Goal: Task Accomplishment & Management: Manage account settings

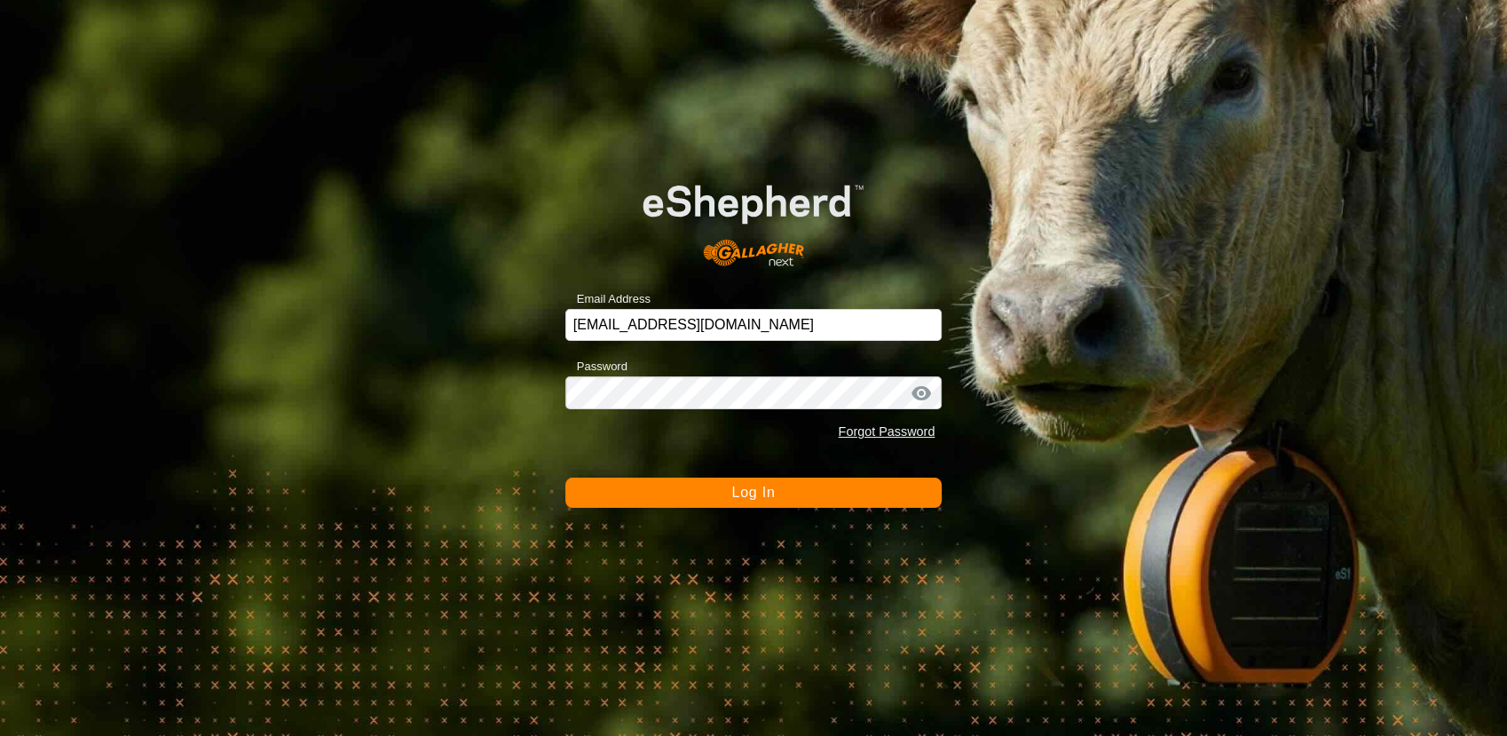
click at [734, 491] on span "Log In" at bounding box center [752, 492] width 43 height 15
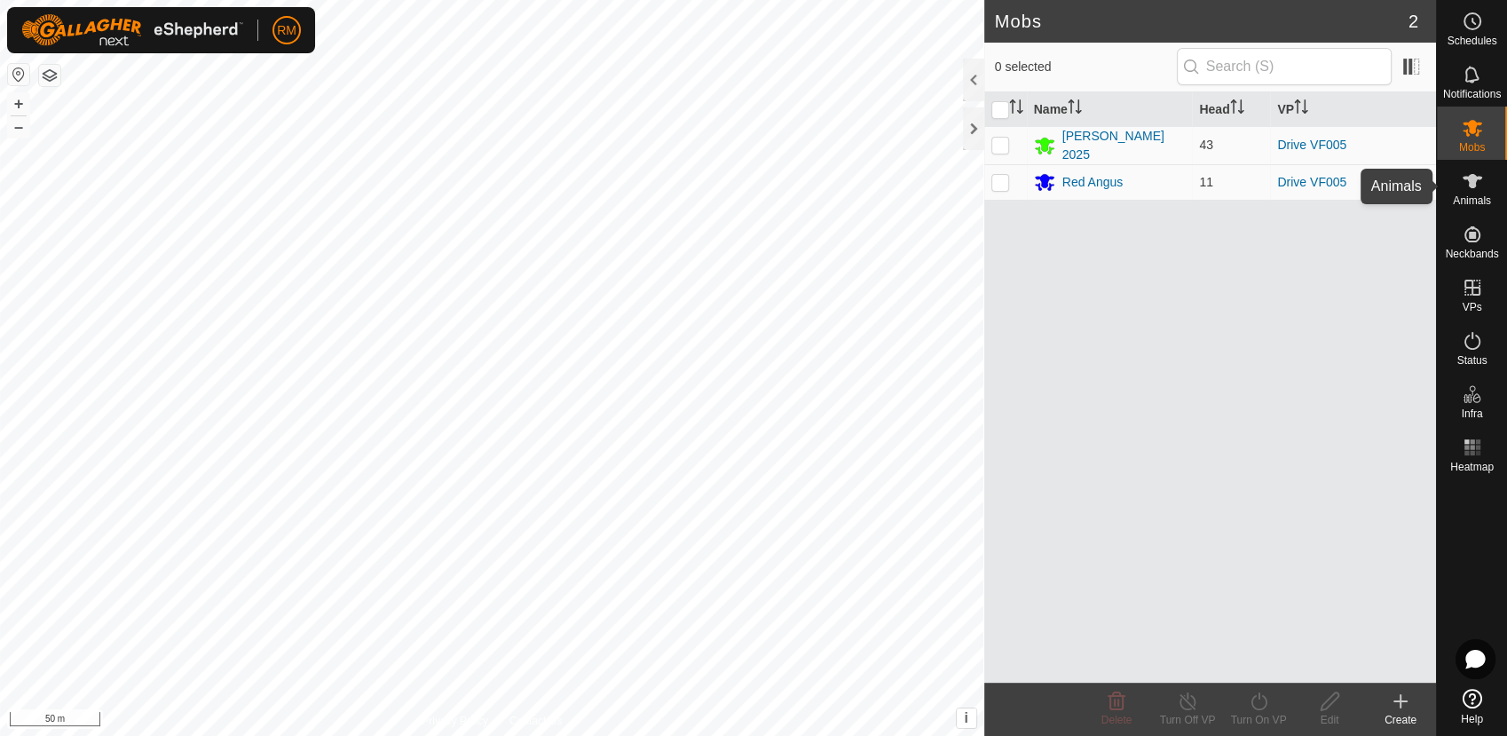
click at [1451, 189] on div "Animals" at bounding box center [1472, 186] width 70 height 53
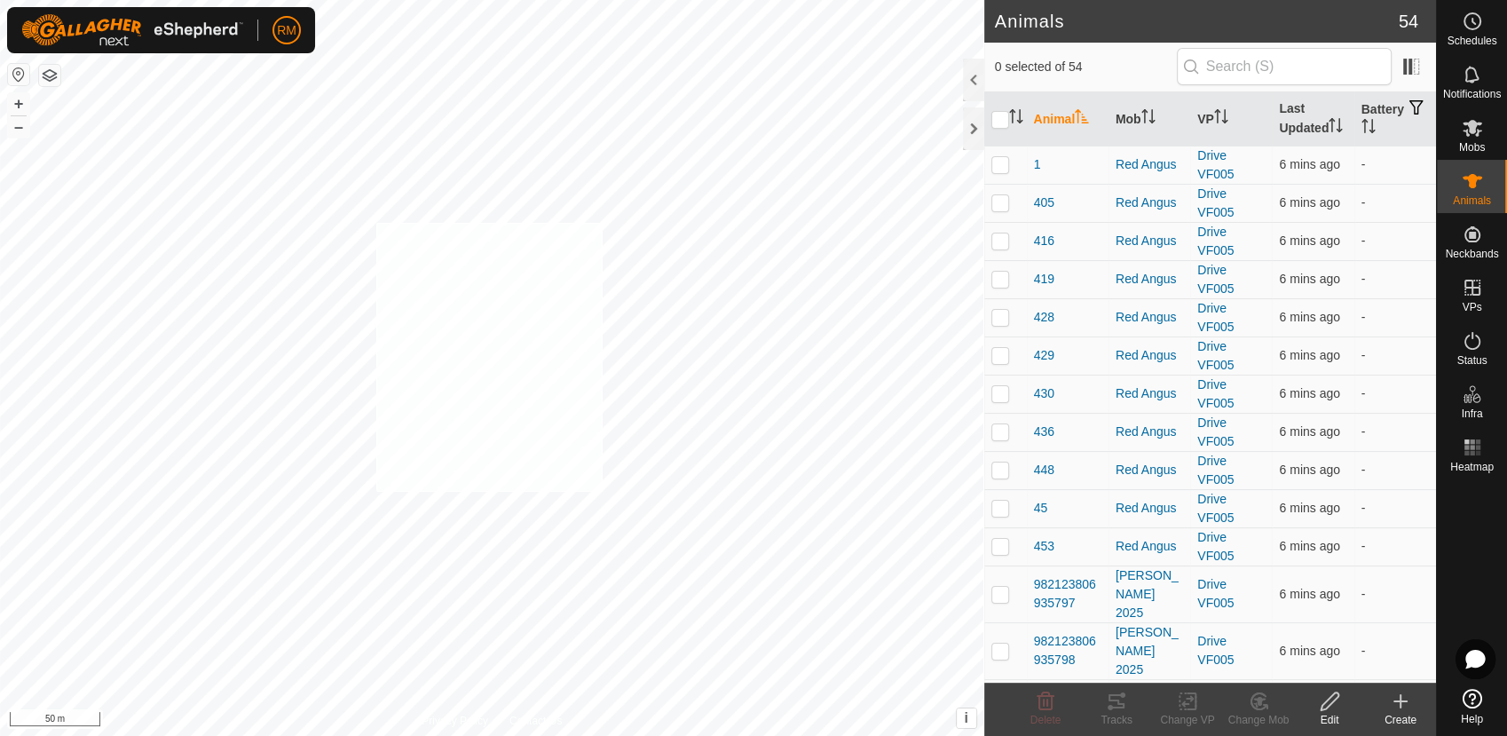
checkbox input "true"
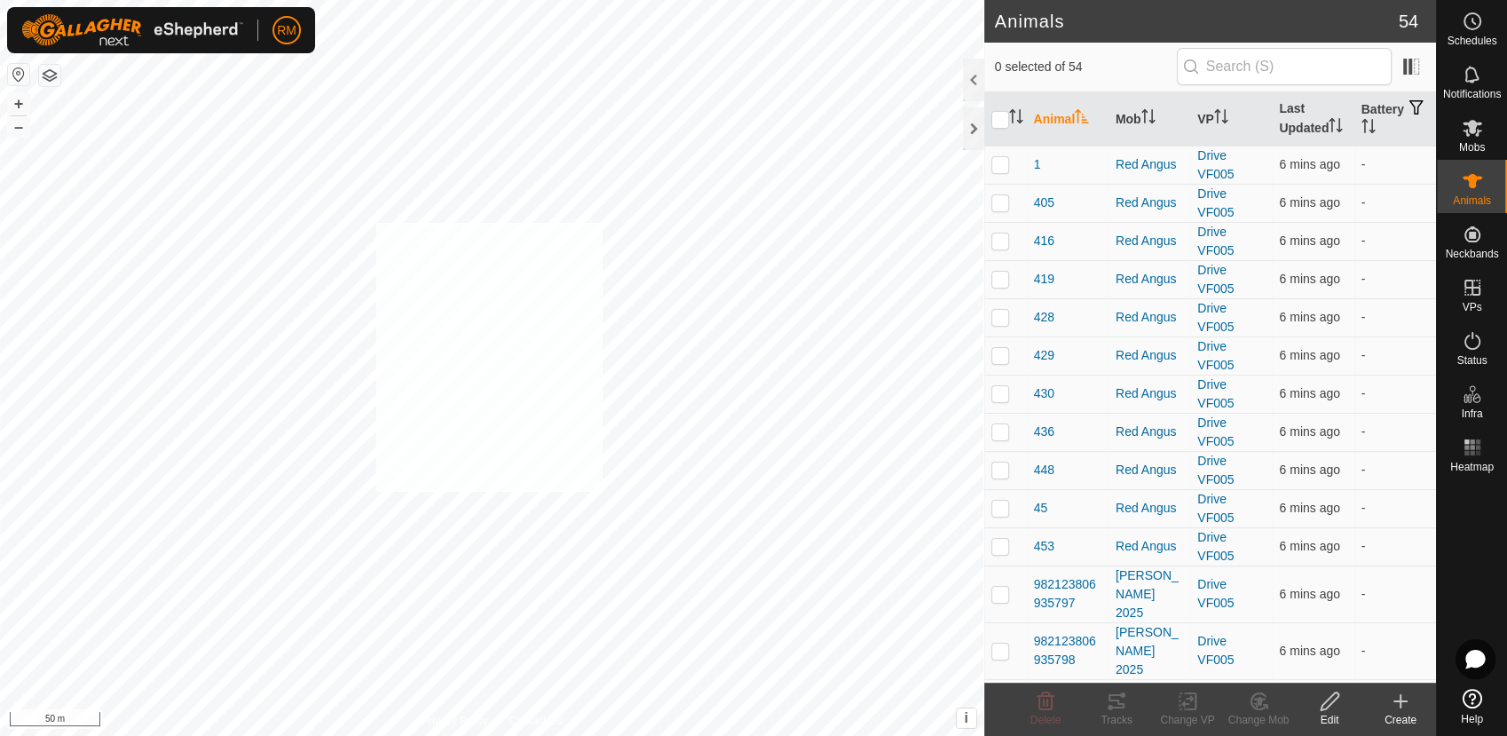
checkbox input "true"
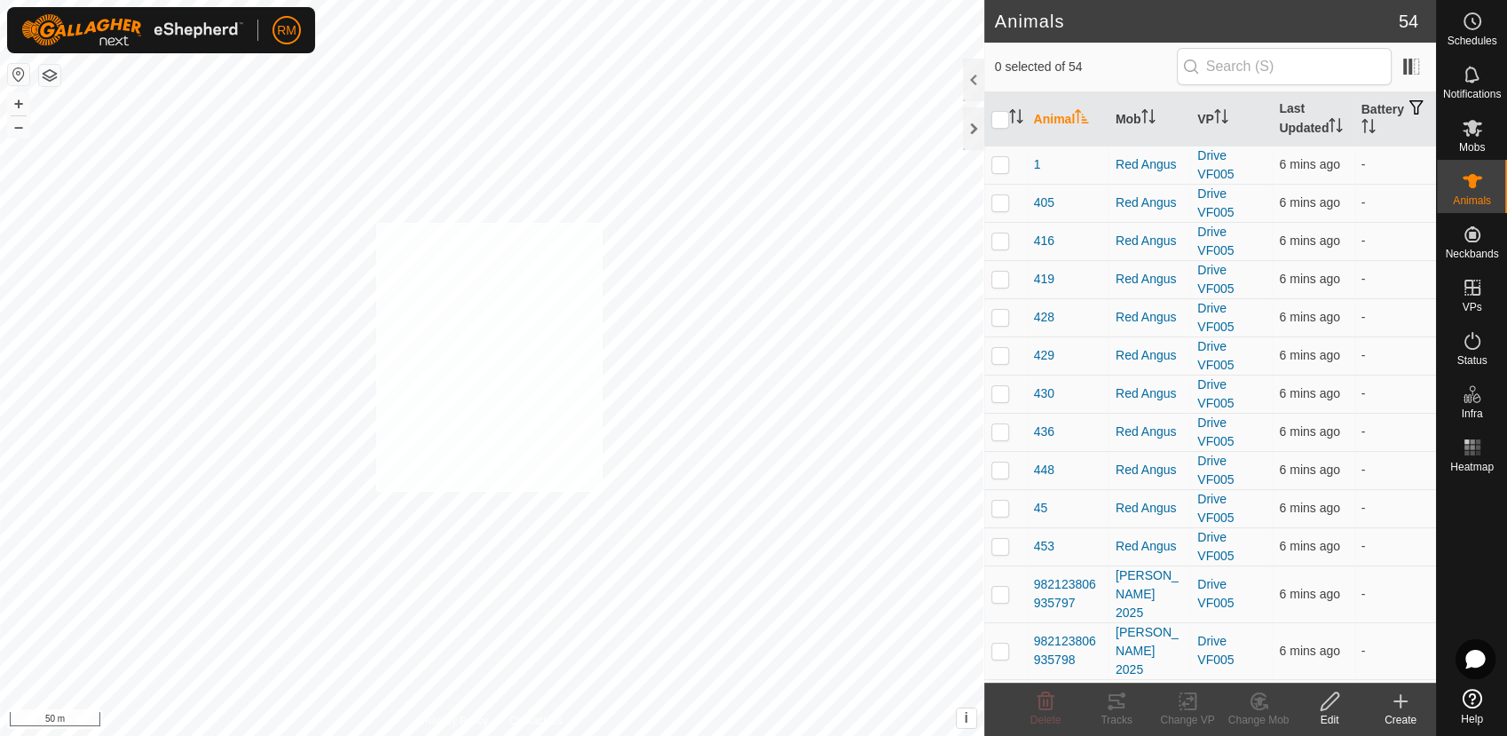
checkbox input "true"
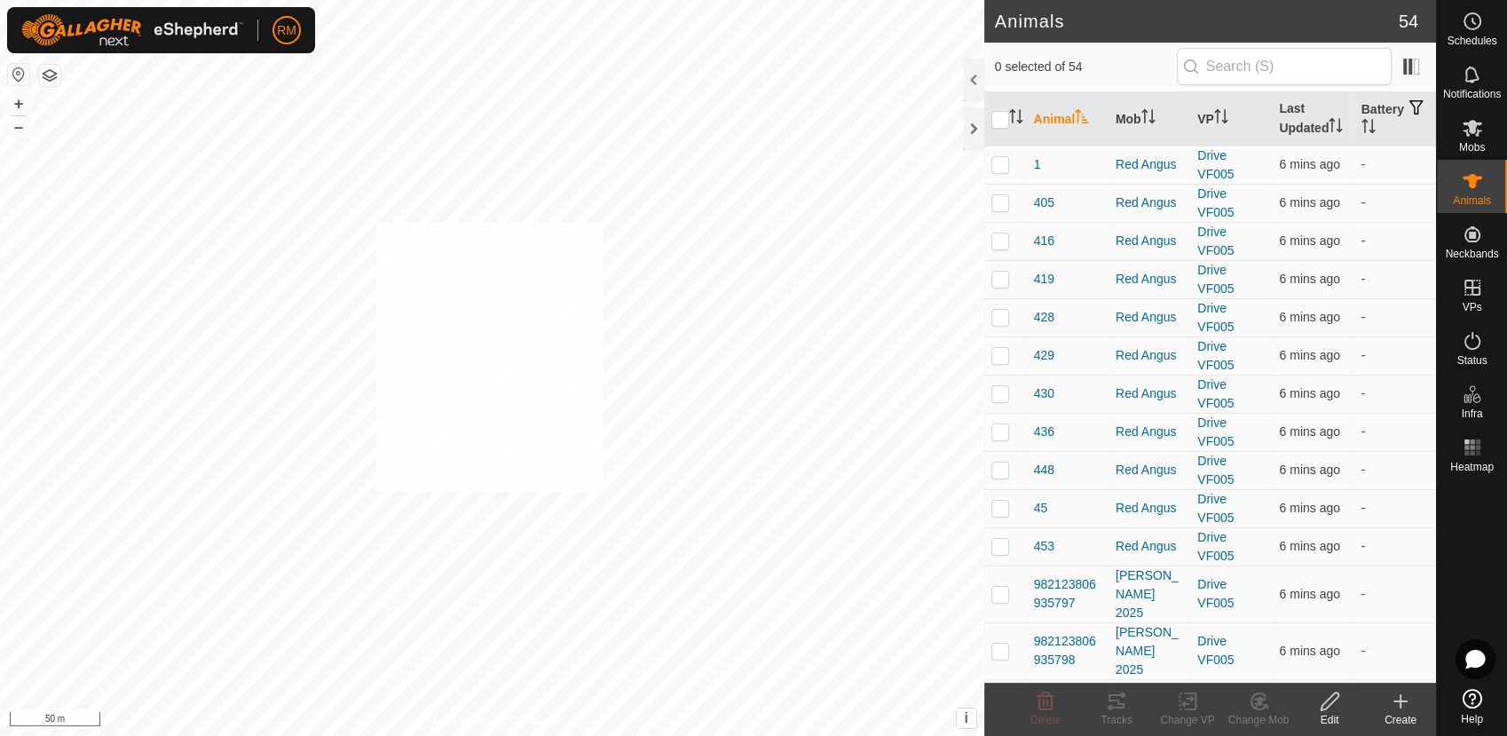
checkbox input "true"
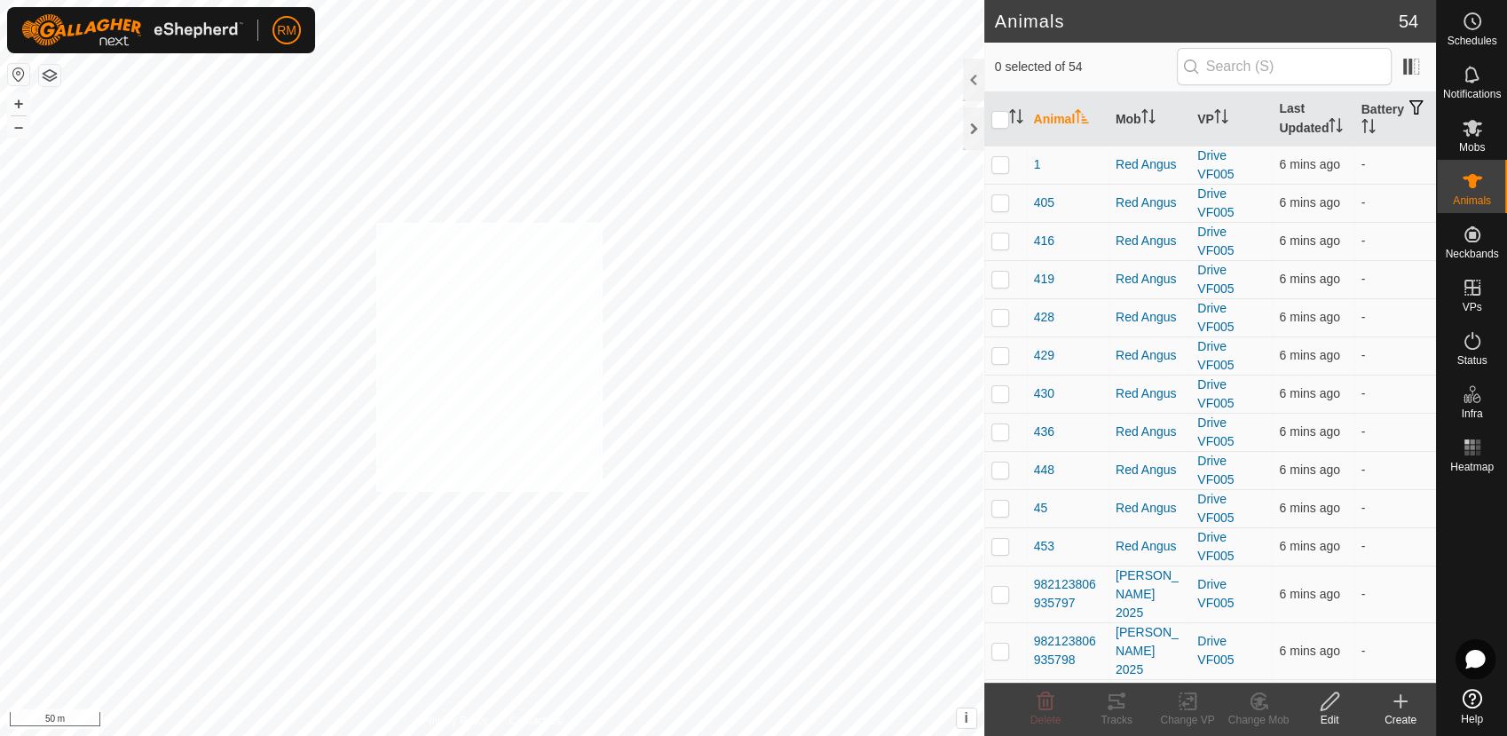
checkbox input "true"
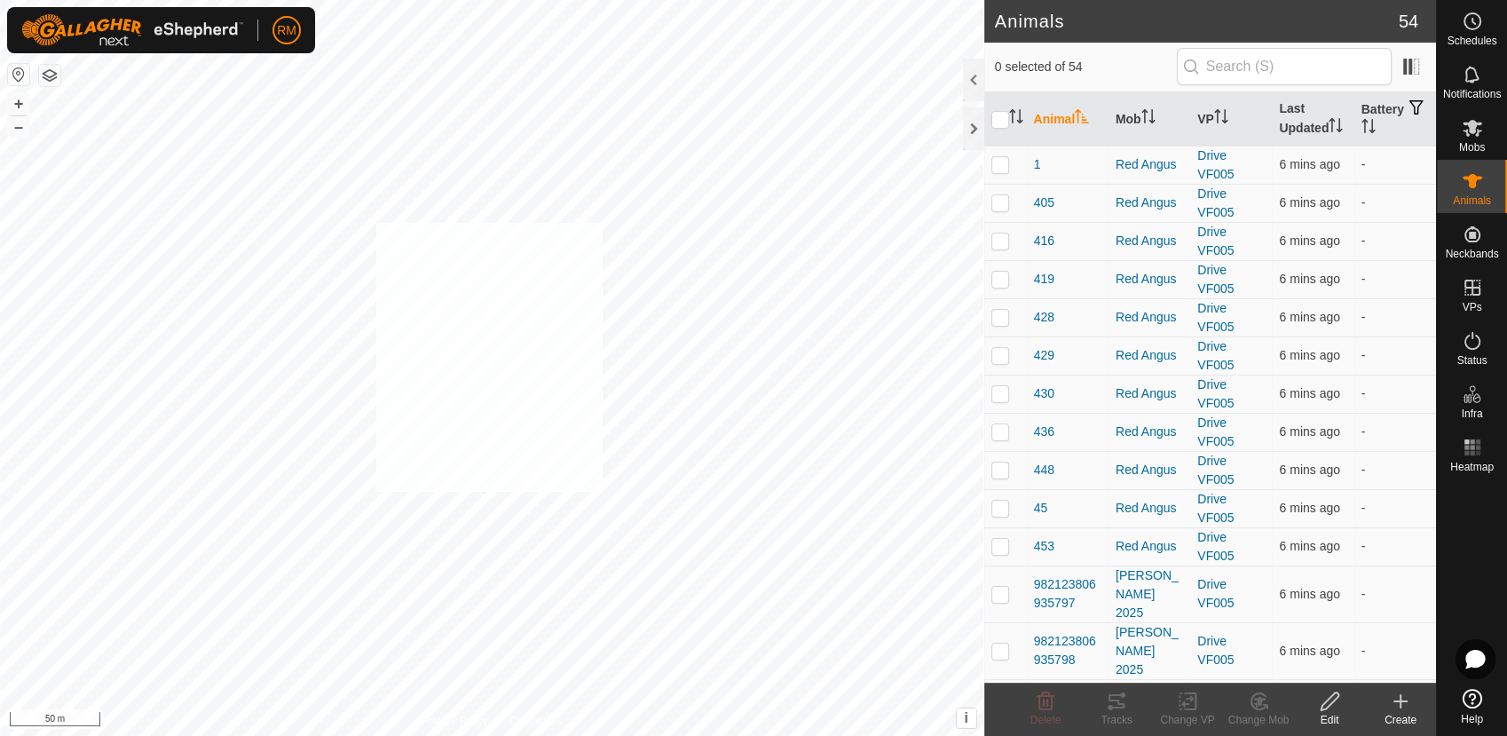
checkbox input "true"
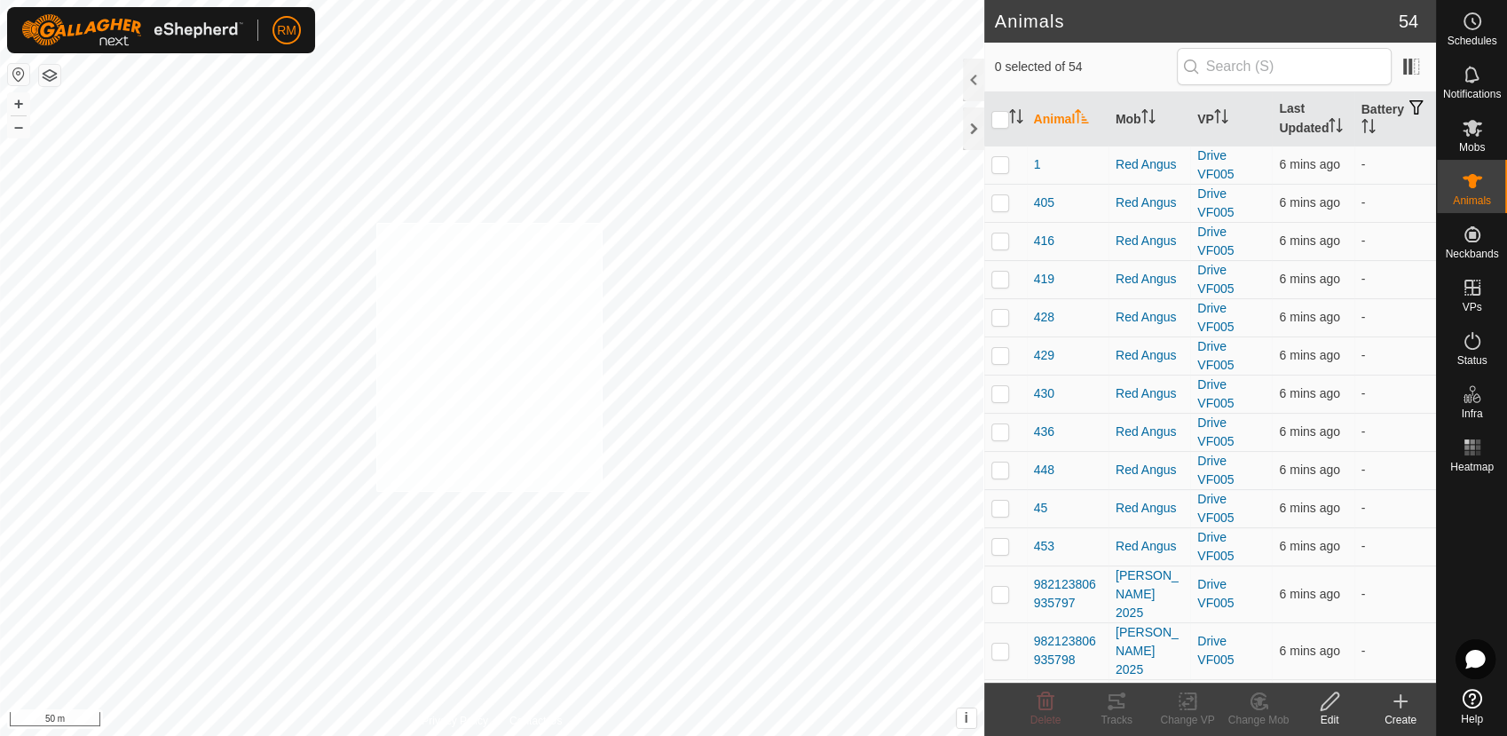
checkbox input "true"
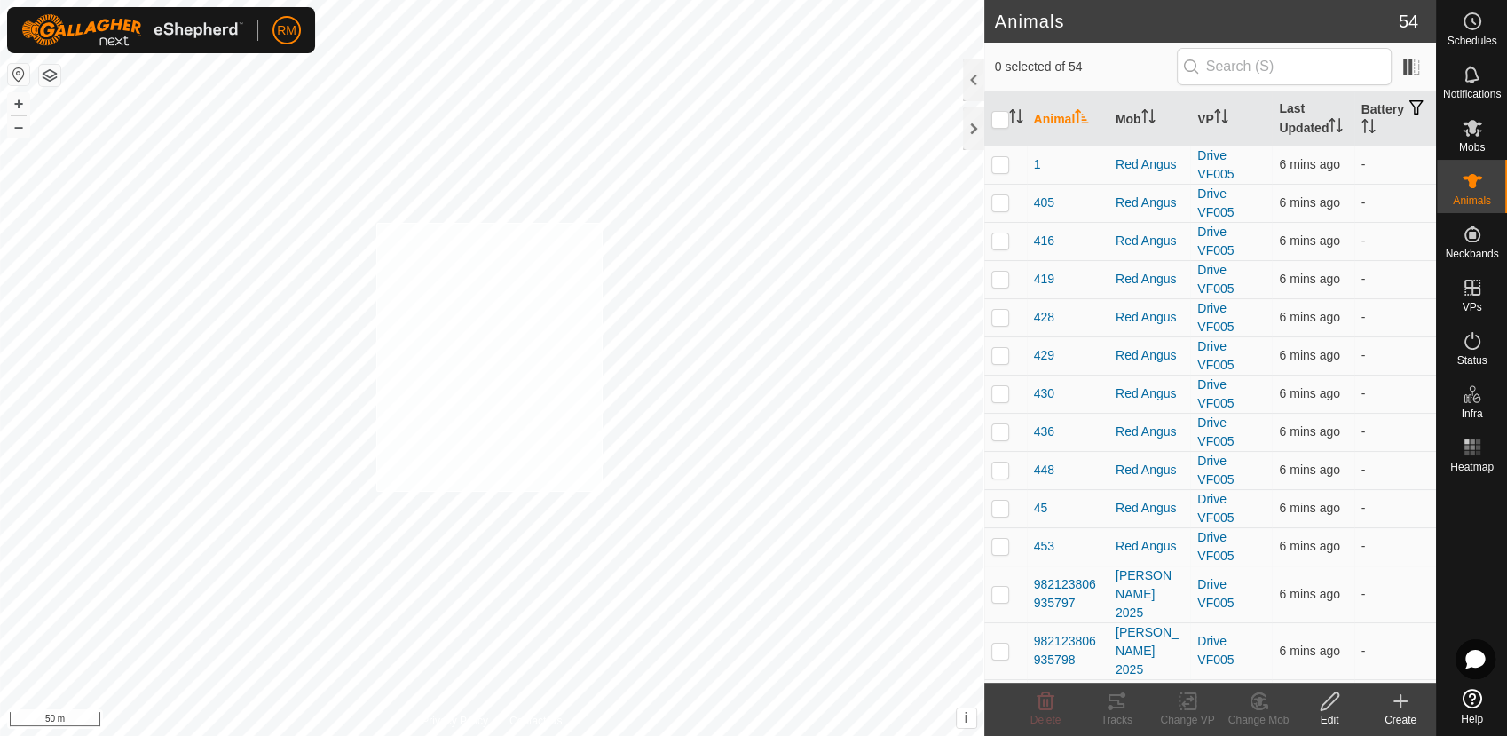
checkbox input "true"
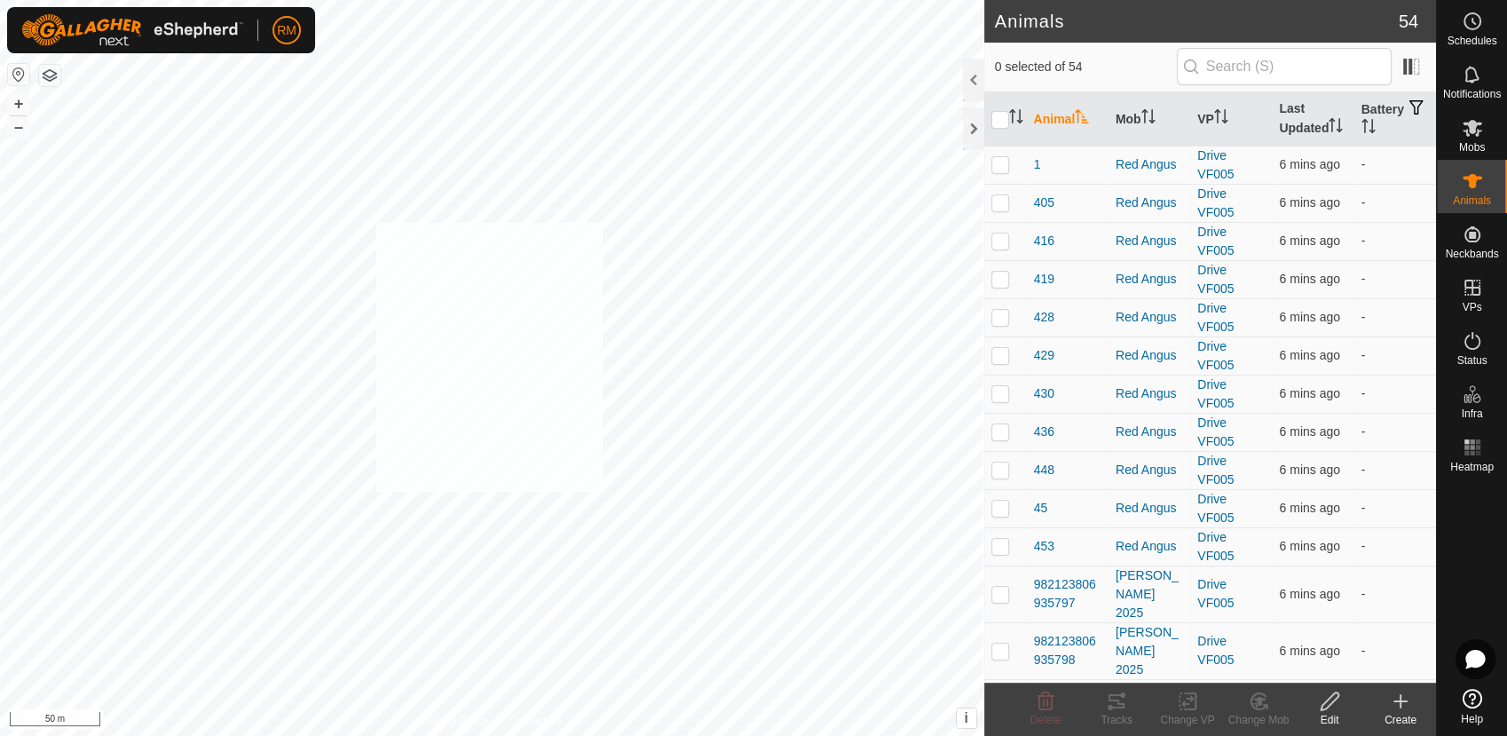
checkbox input "true"
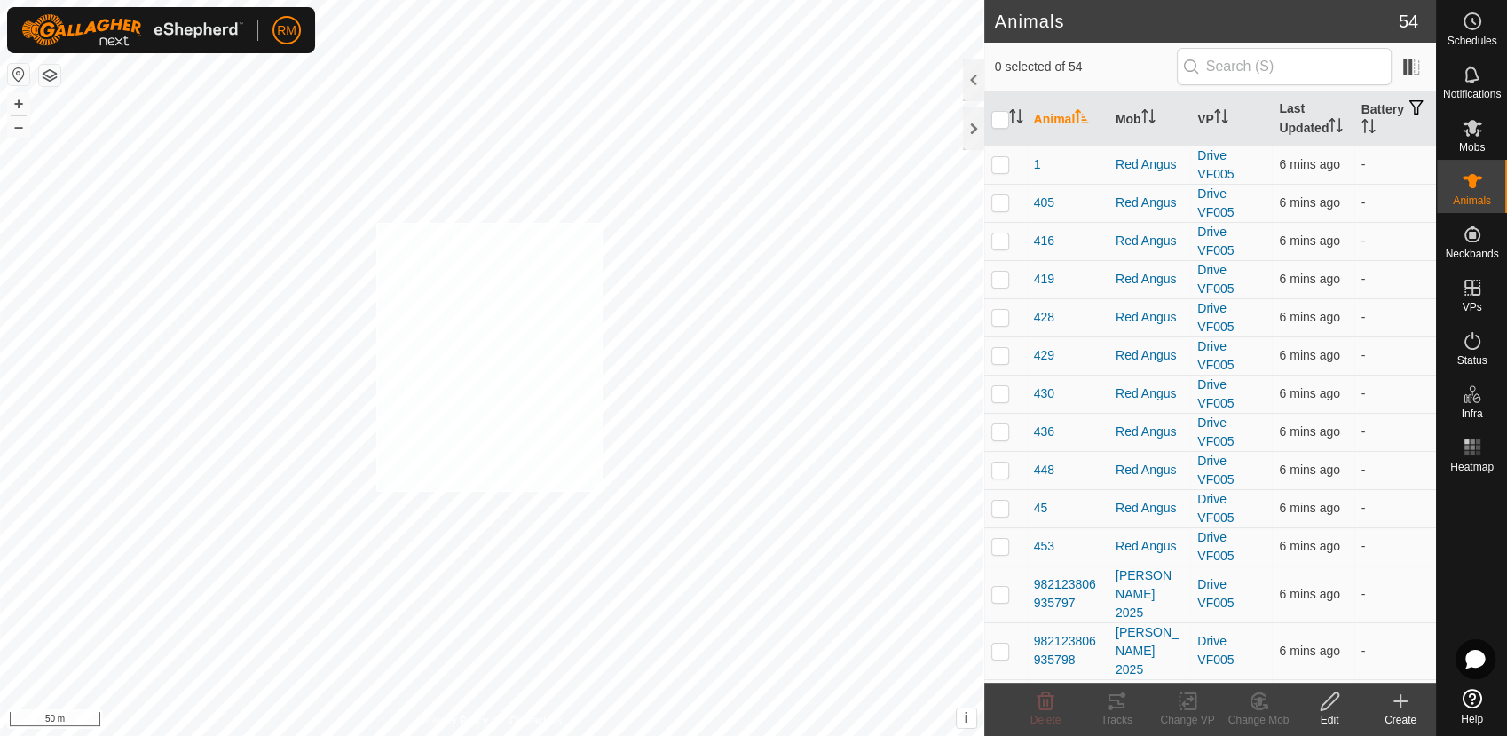
checkbox input "true"
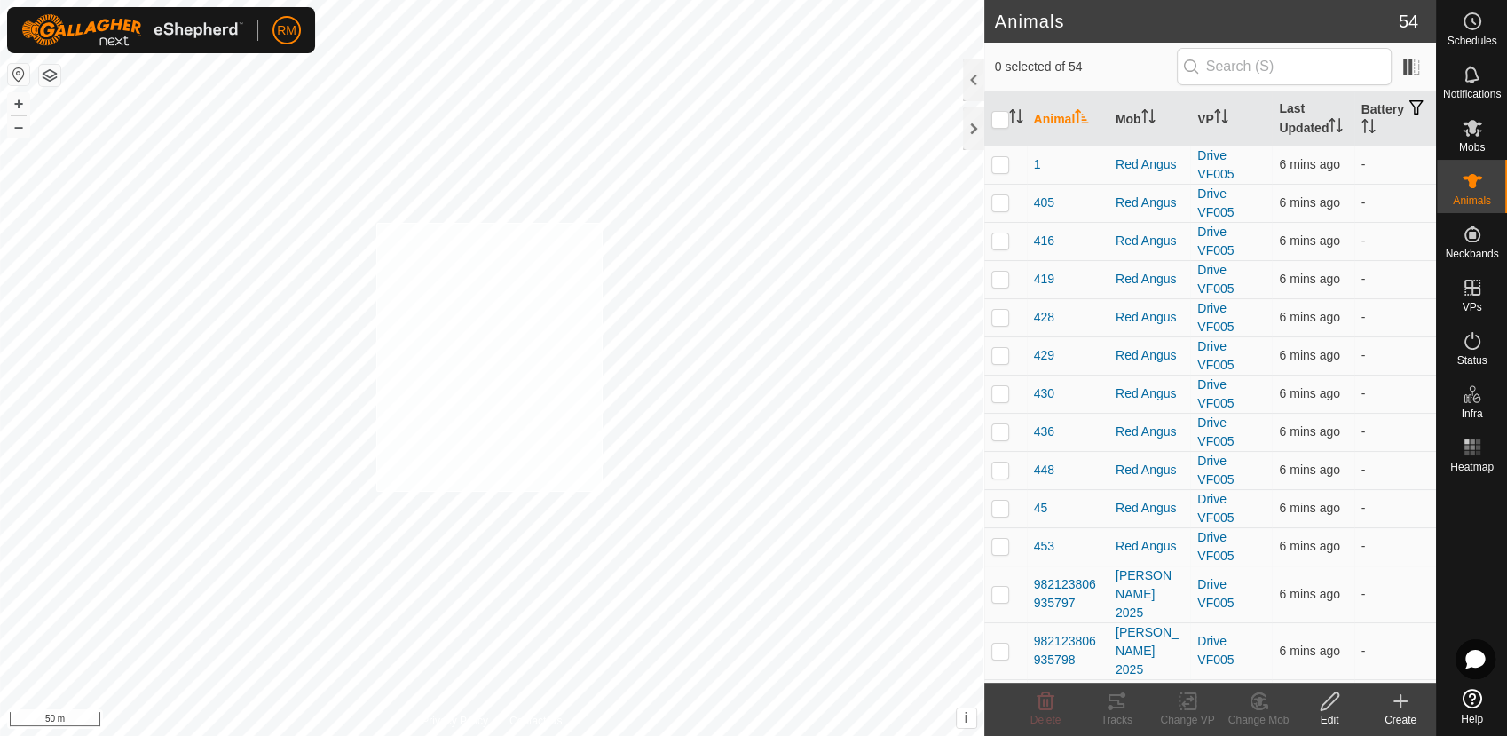
checkbox input "true"
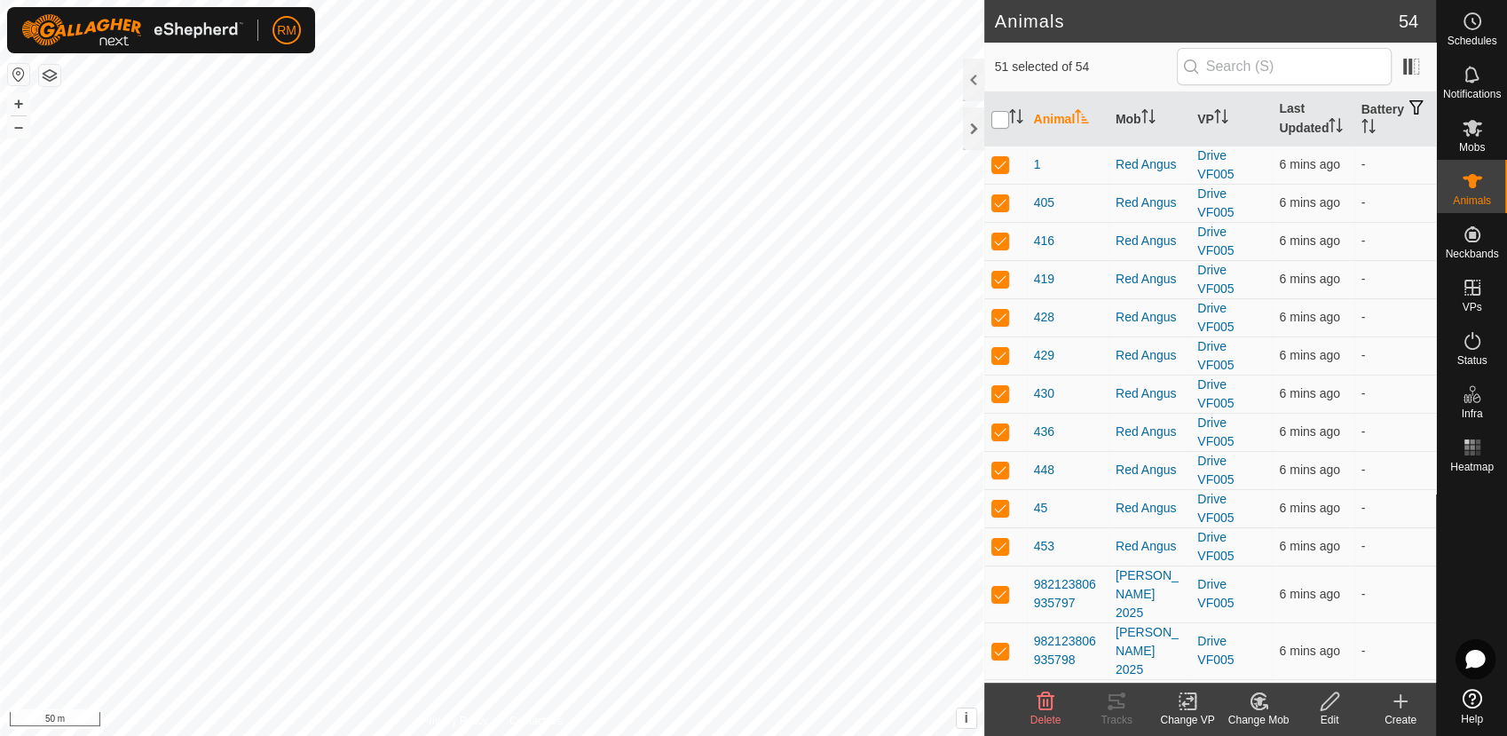
click at [999, 116] on input "checkbox" at bounding box center [1000, 120] width 18 height 18
checkbox input "true"
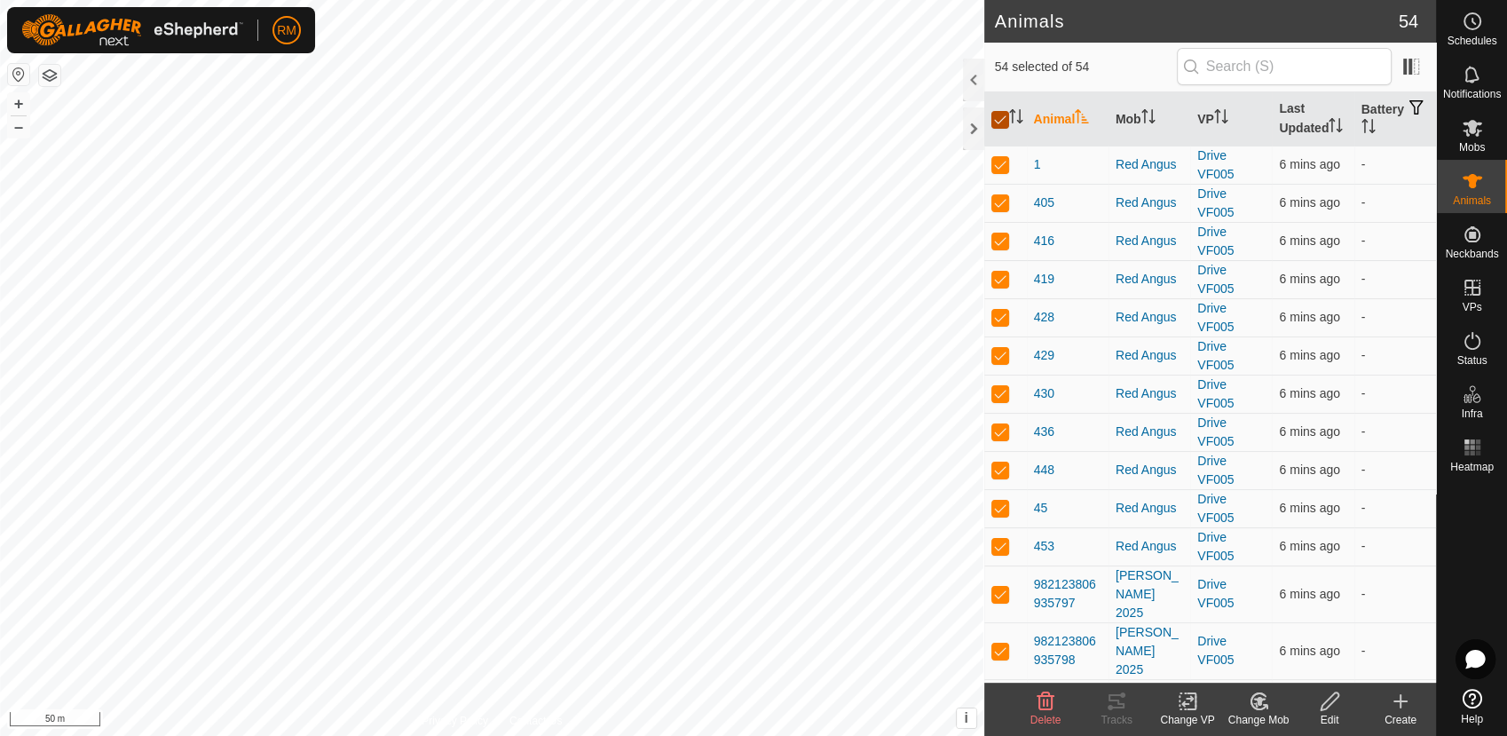
click at [999, 116] on input "checkbox" at bounding box center [1000, 120] width 18 height 18
checkbox input "false"
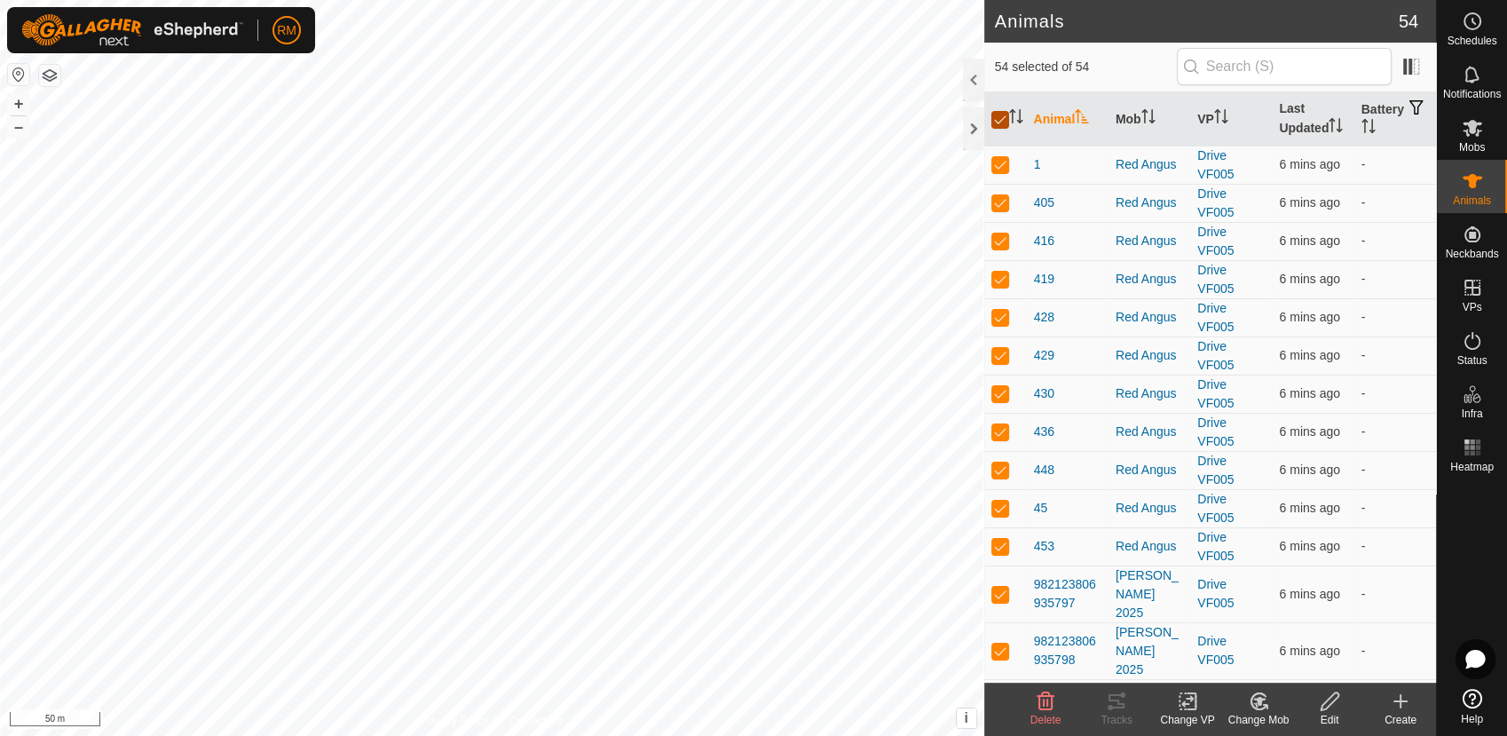
checkbox input "false"
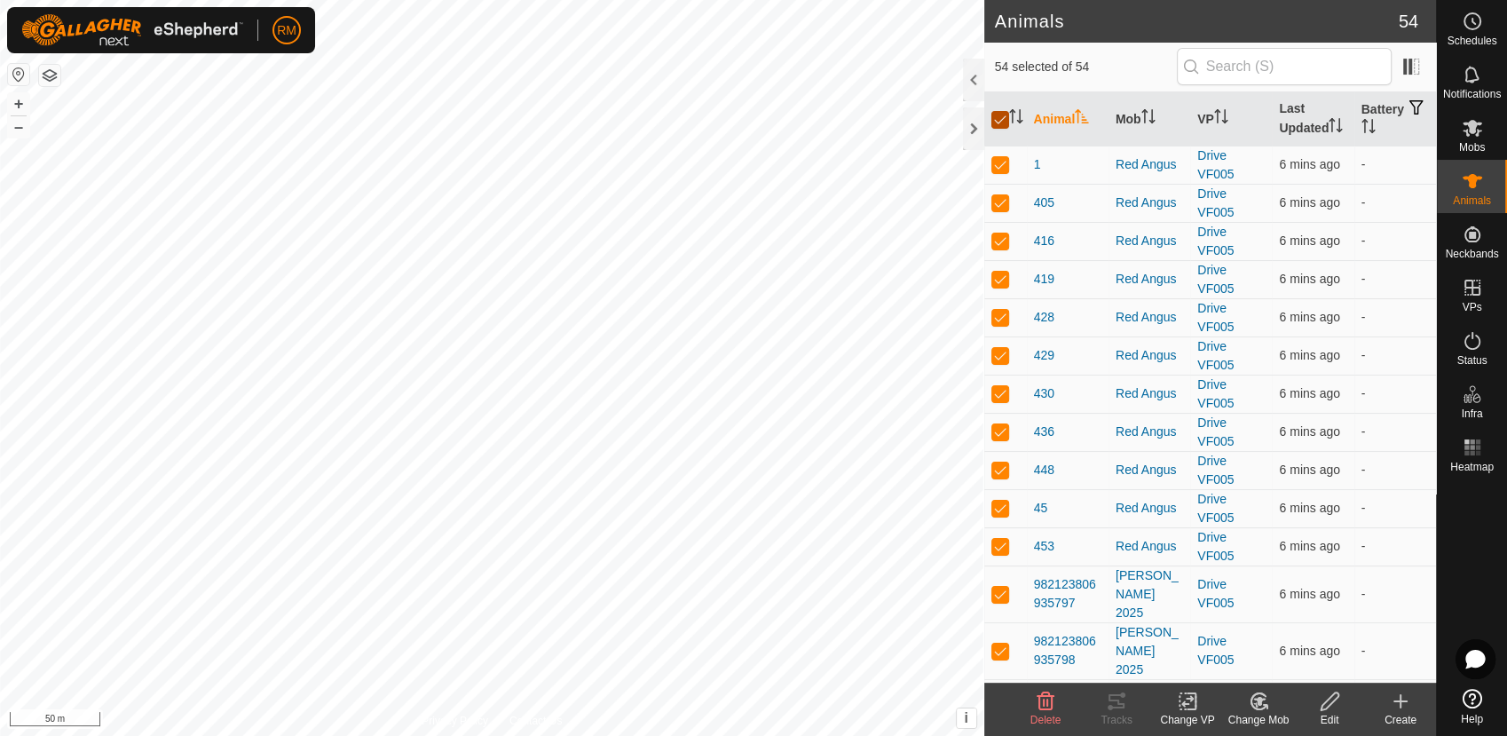
checkbox input "false"
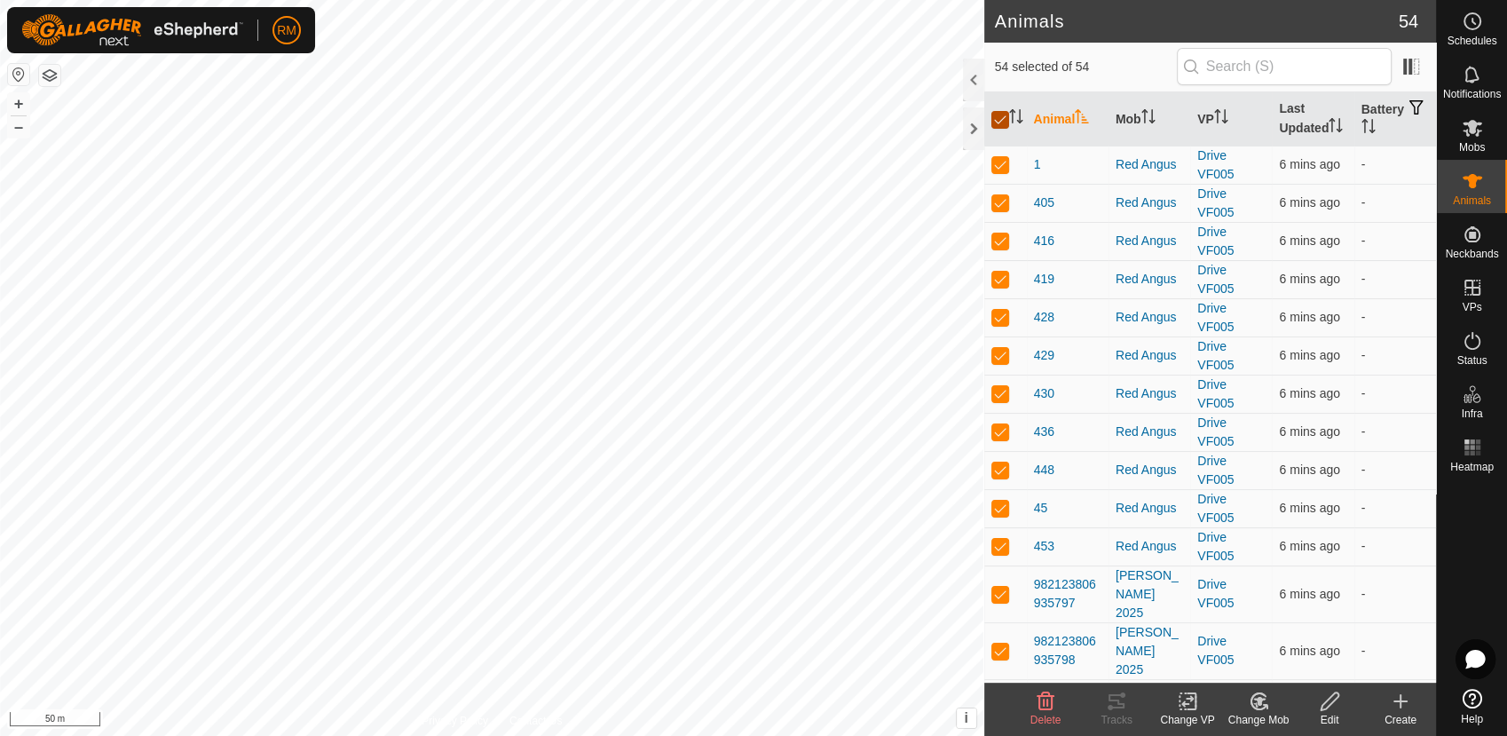
checkbox input "false"
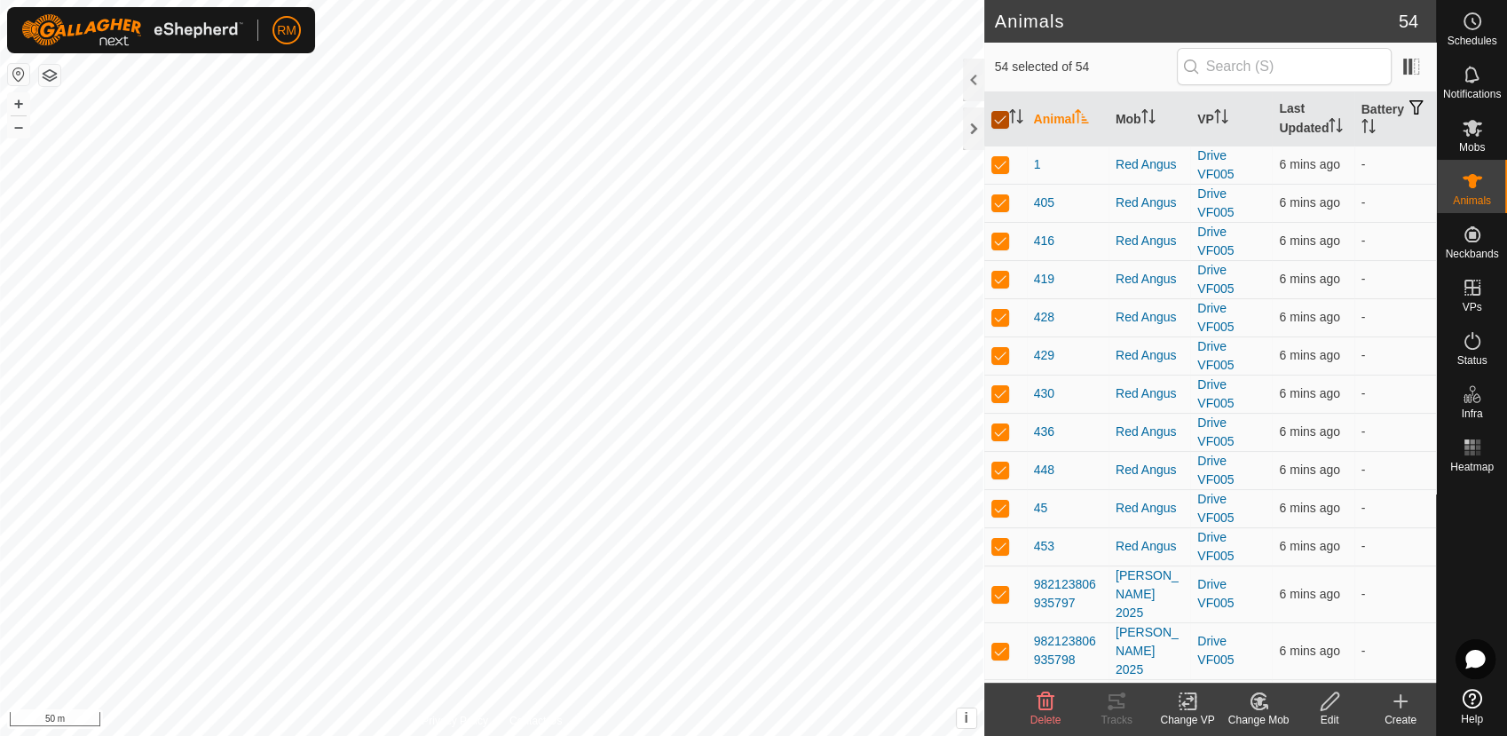
checkbox input "false"
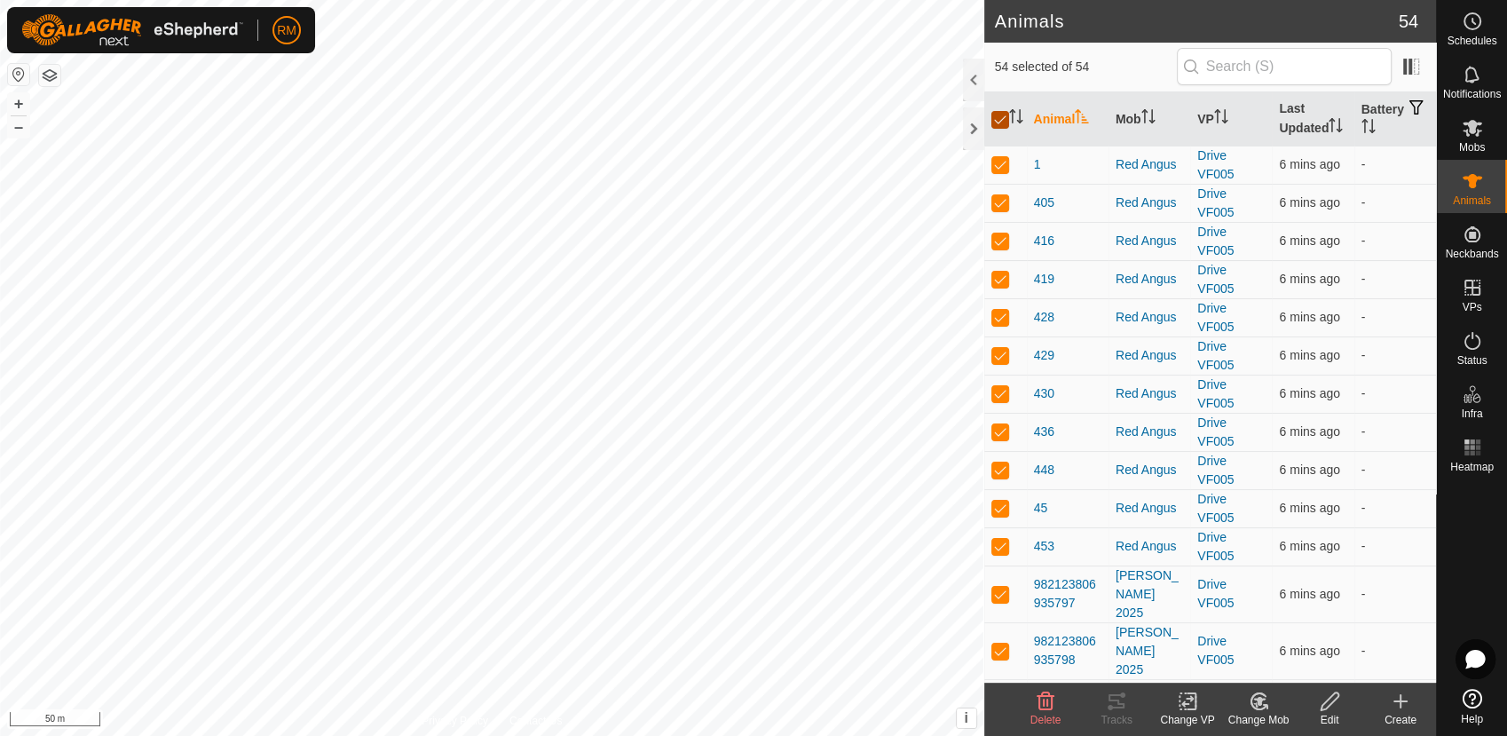
checkbox input "false"
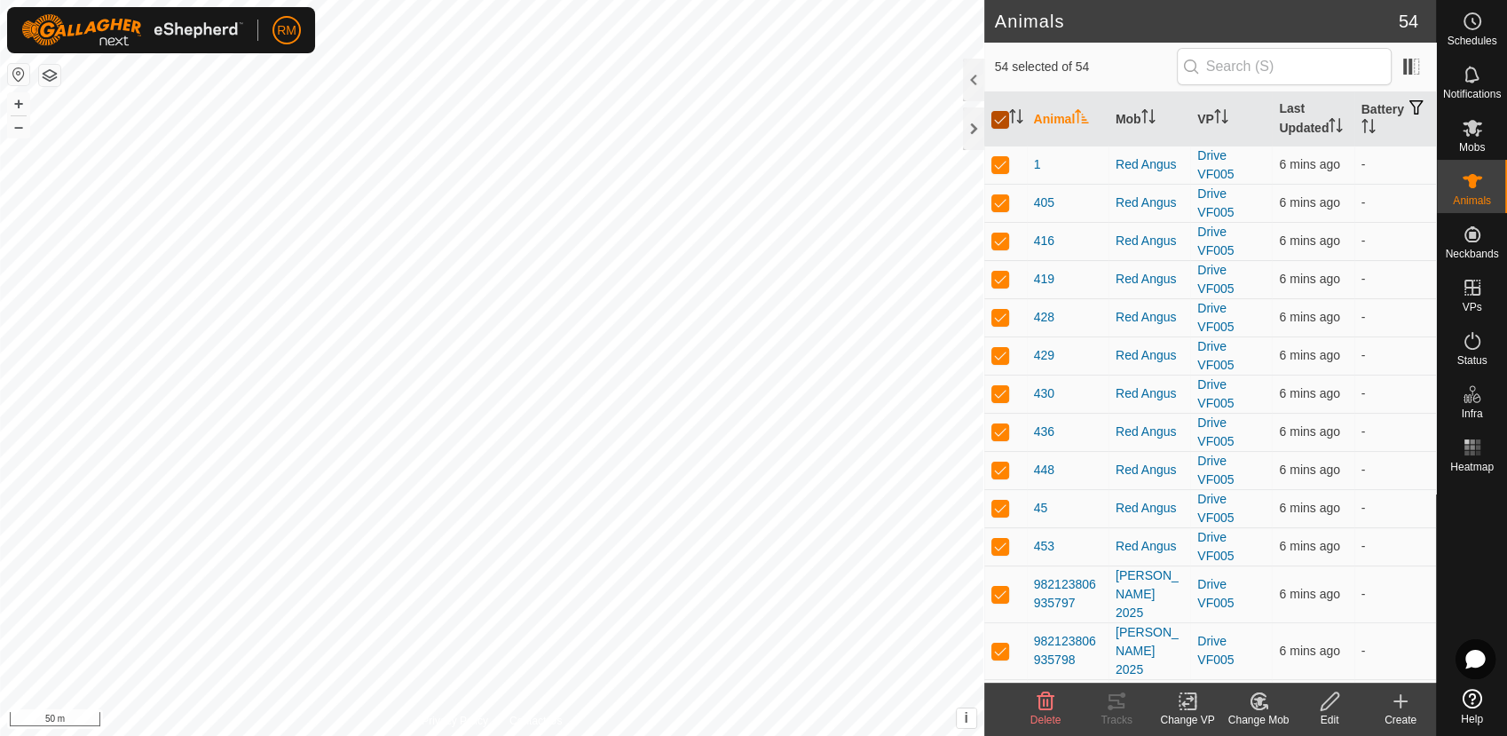
checkbox input "false"
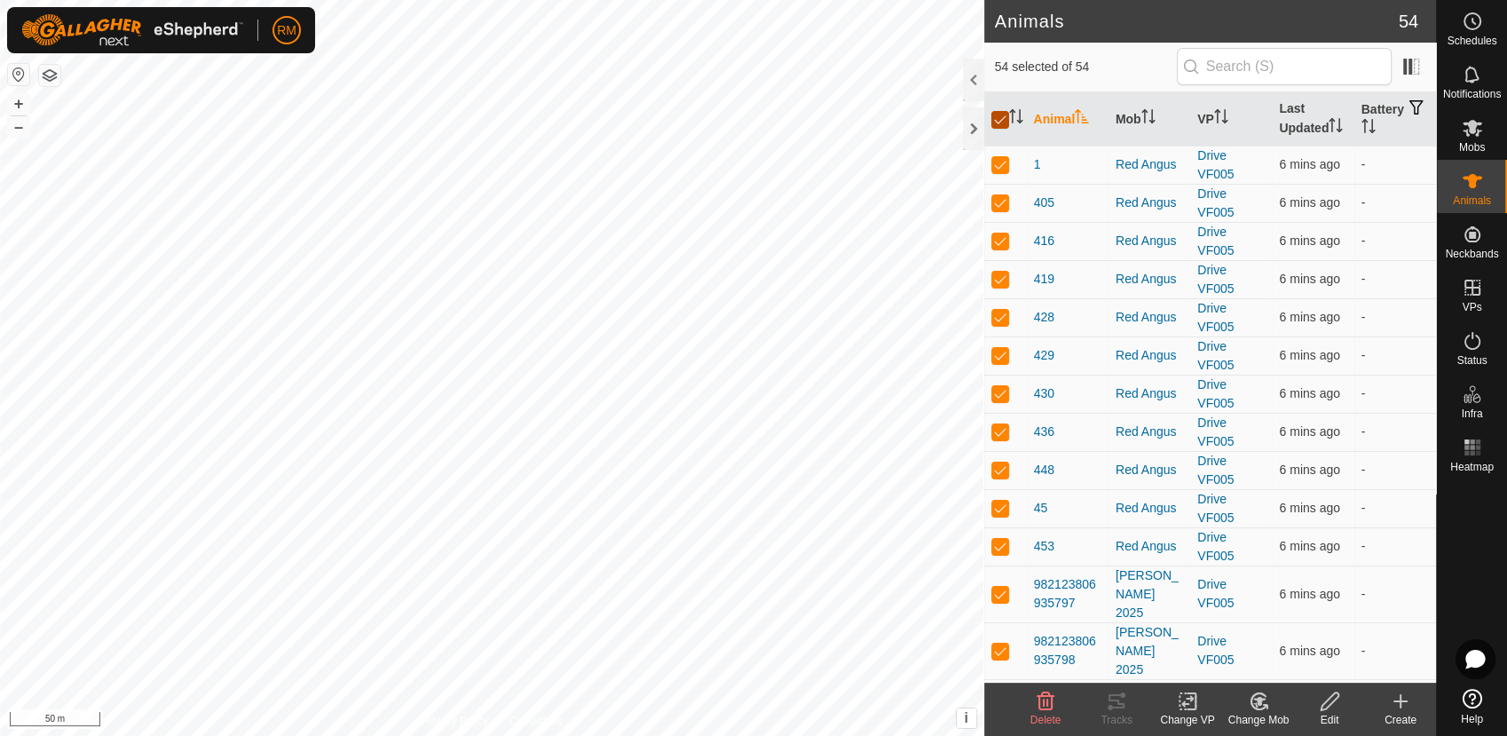
checkbox input "false"
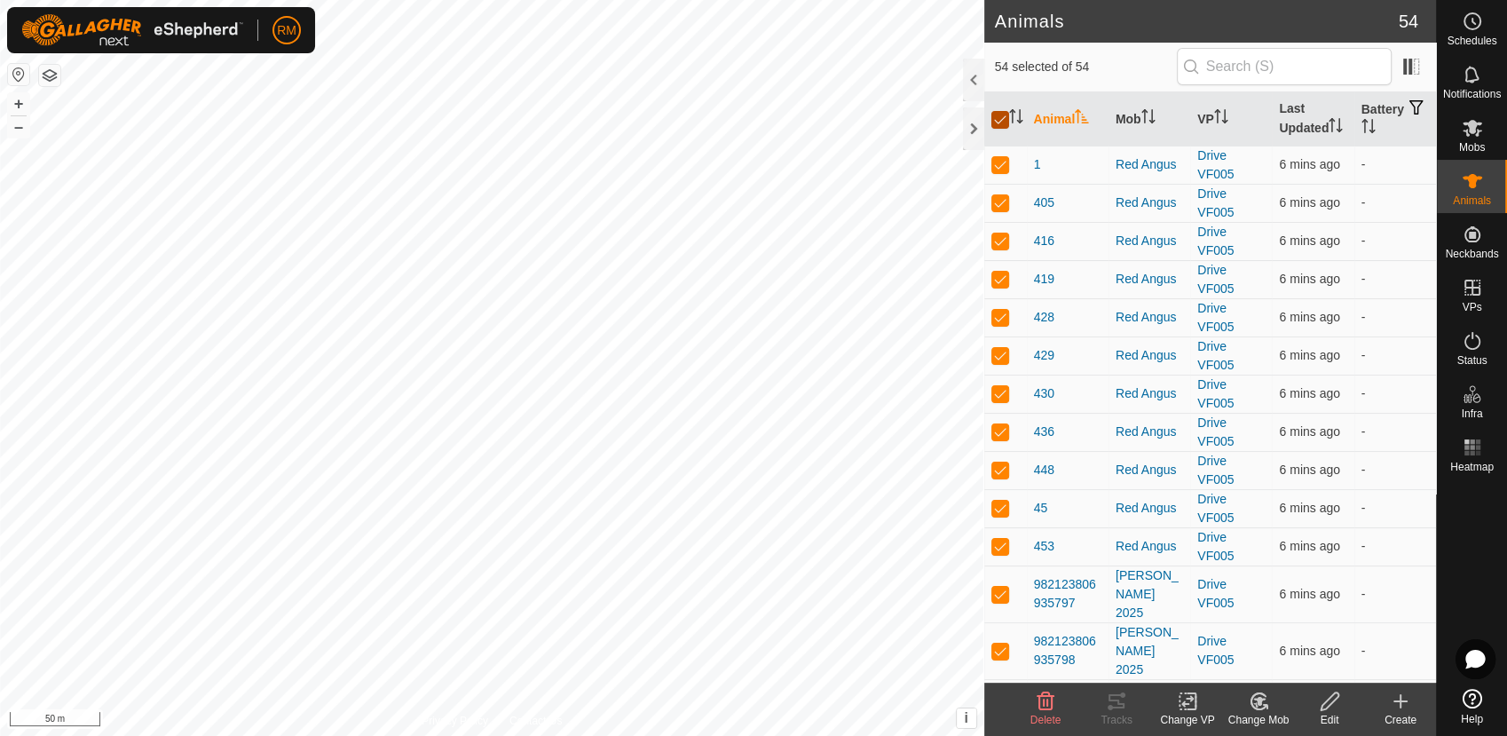
checkbox input "false"
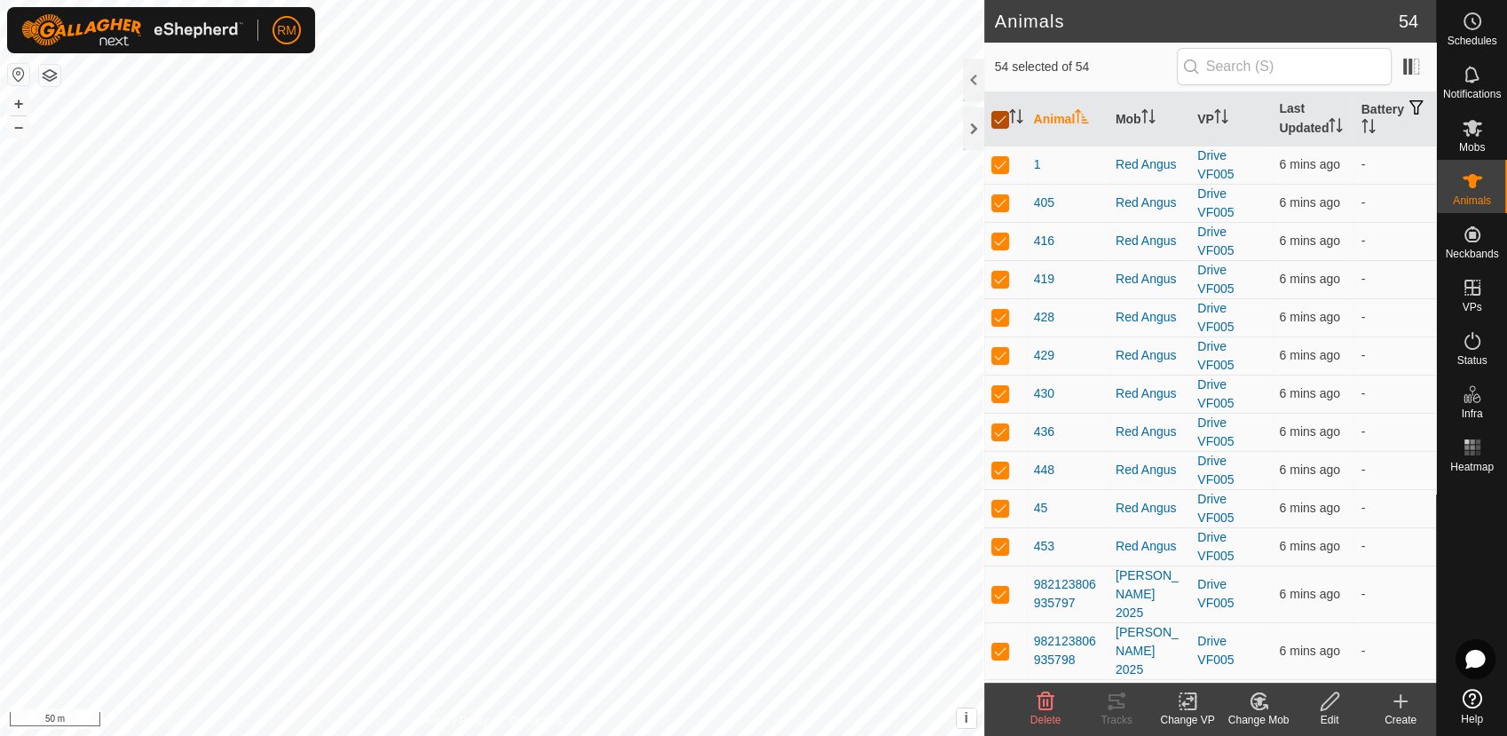
checkbox input "false"
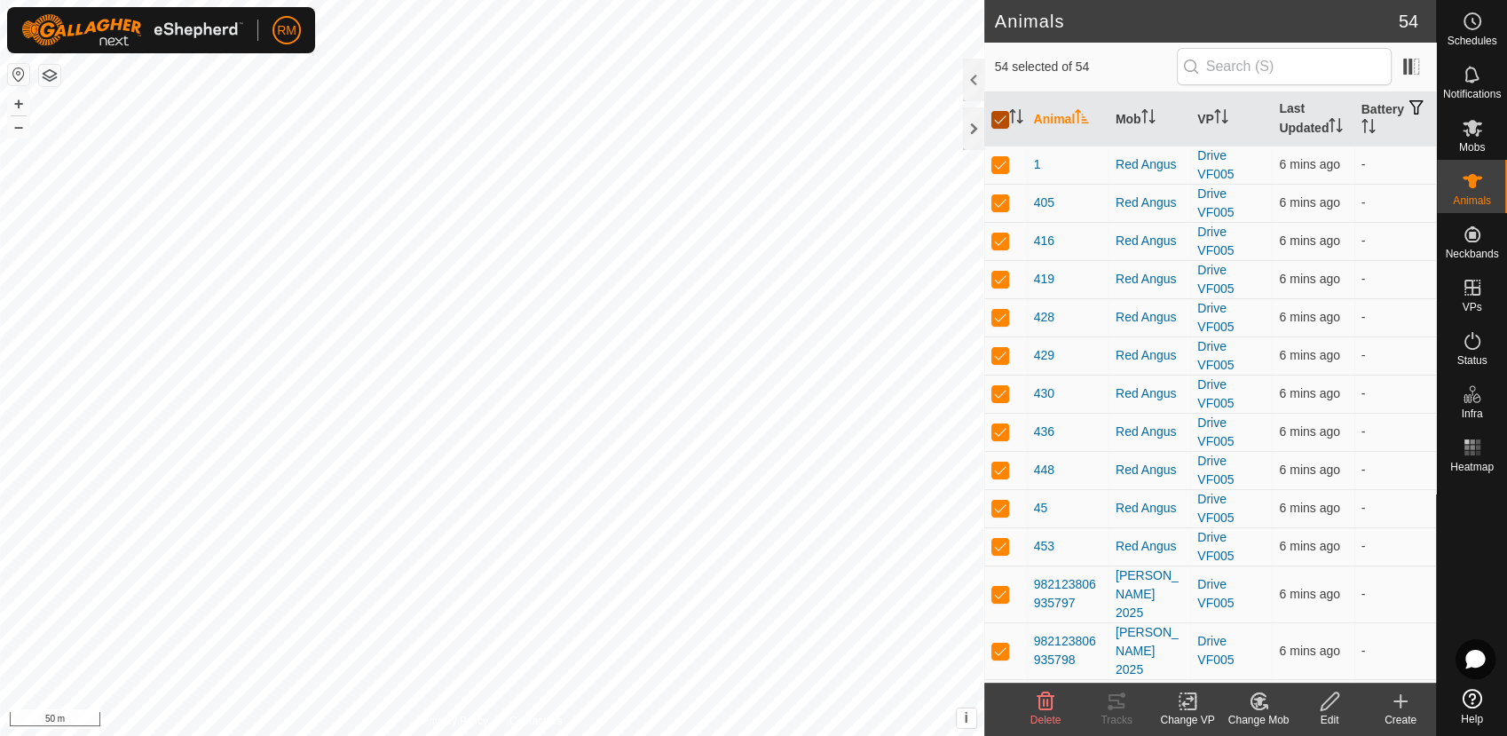
checkbox input "false"
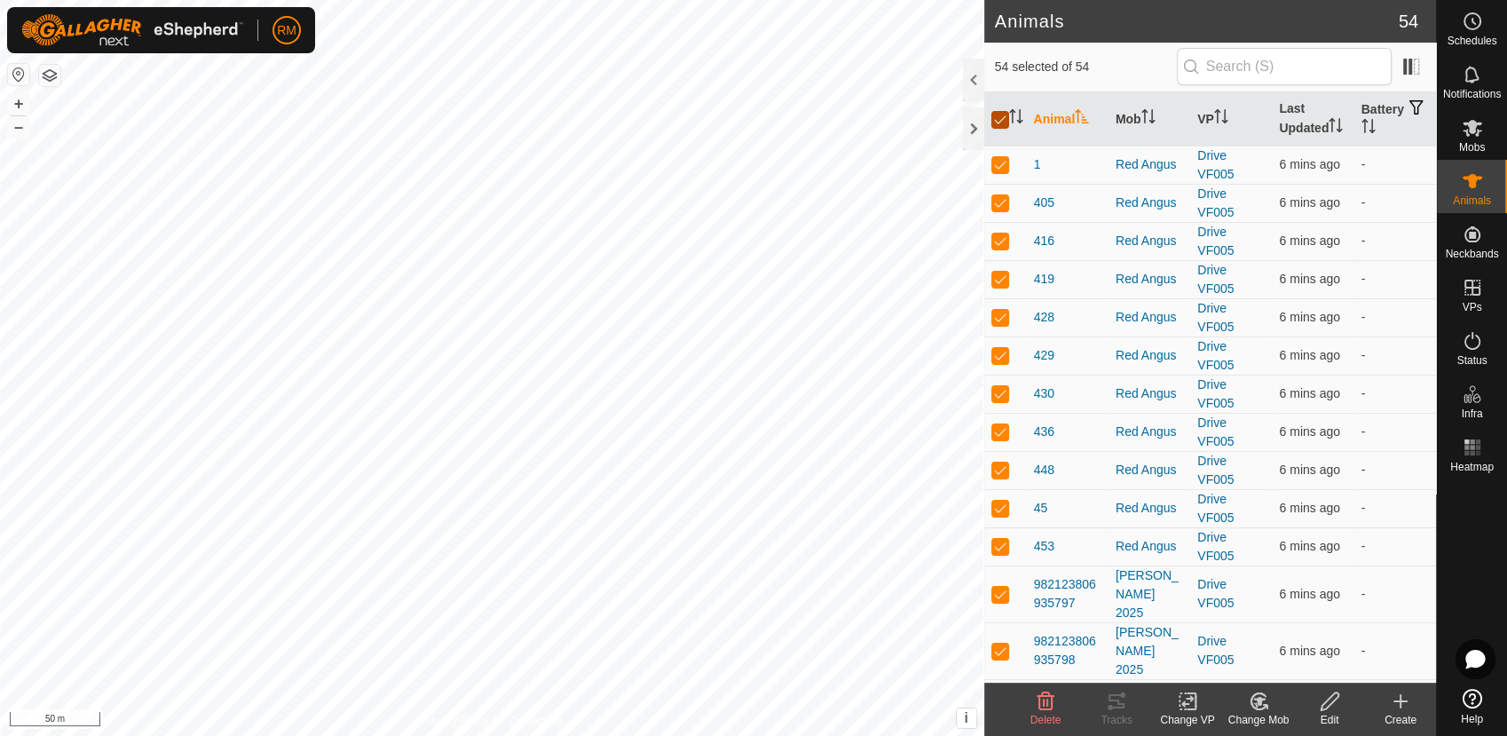
checkbox input "false"
